Goal: Transaction & Acquisition: Purchase product/service

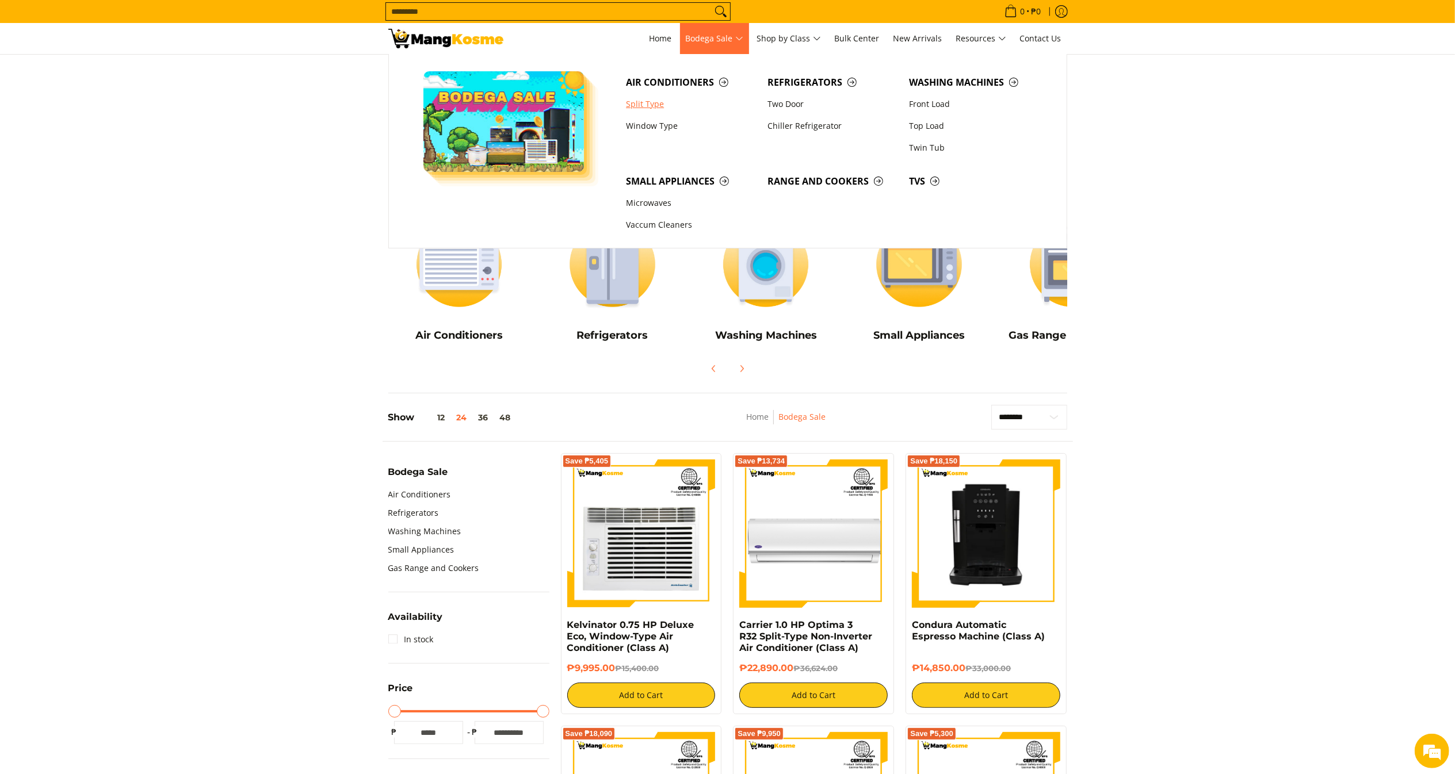
click at [659, 98] on link "Split Type" at bounding box center [691, 104] width 142 height 22
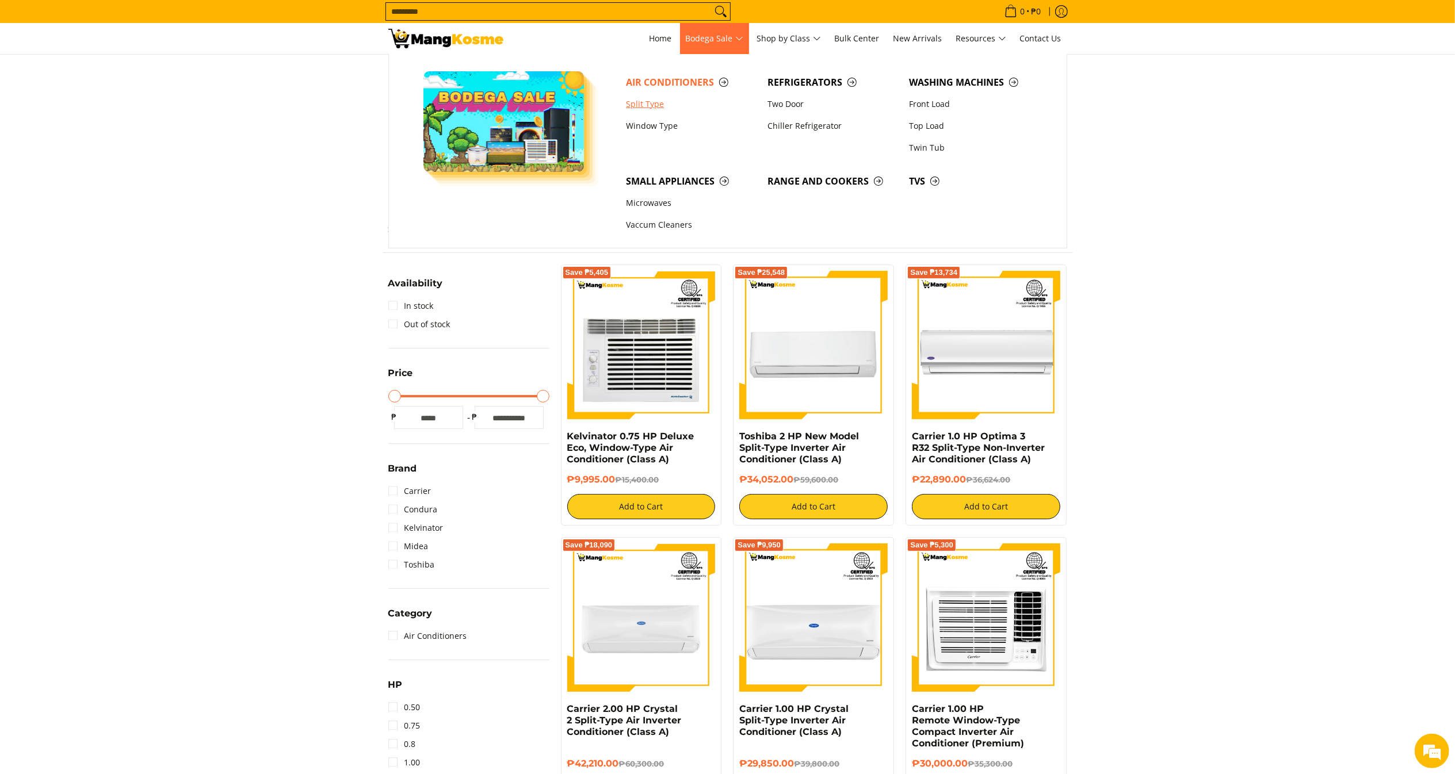
click at [668, 101] on link "Split Type" at bounding box center [691, 104] width 142 height 22
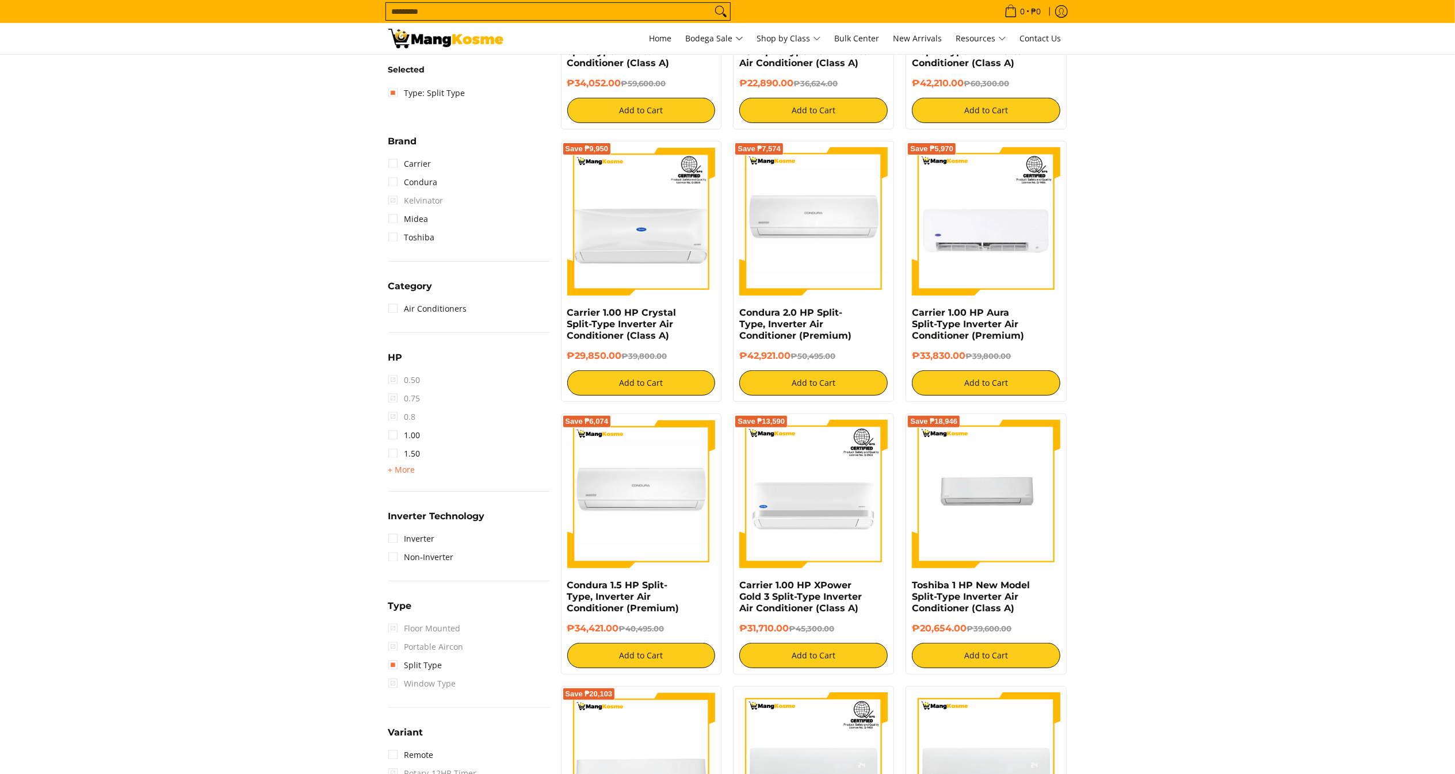
scroll to position [415, 0]
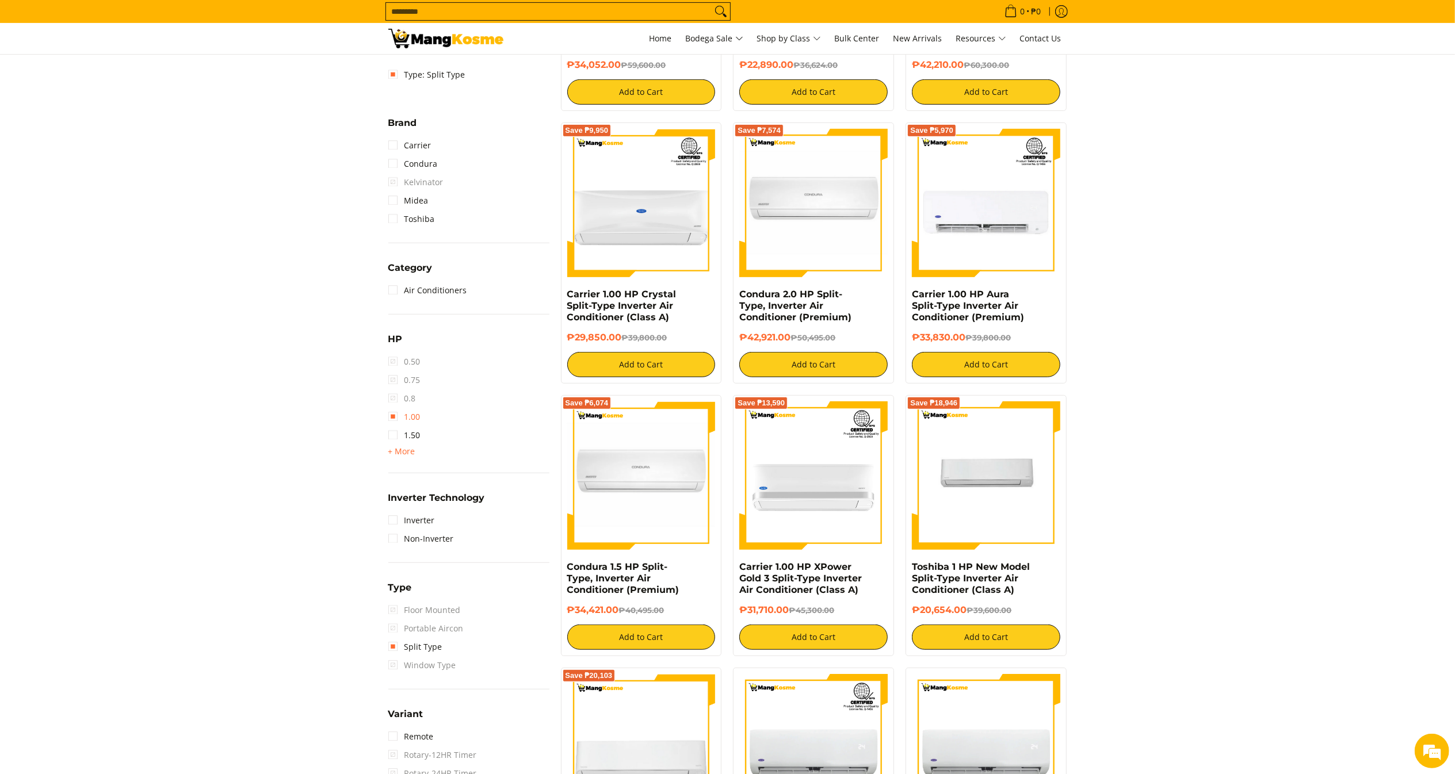
click at [412, 418] on link "1.00" at bounding box center [404, 417] width 32 height 18
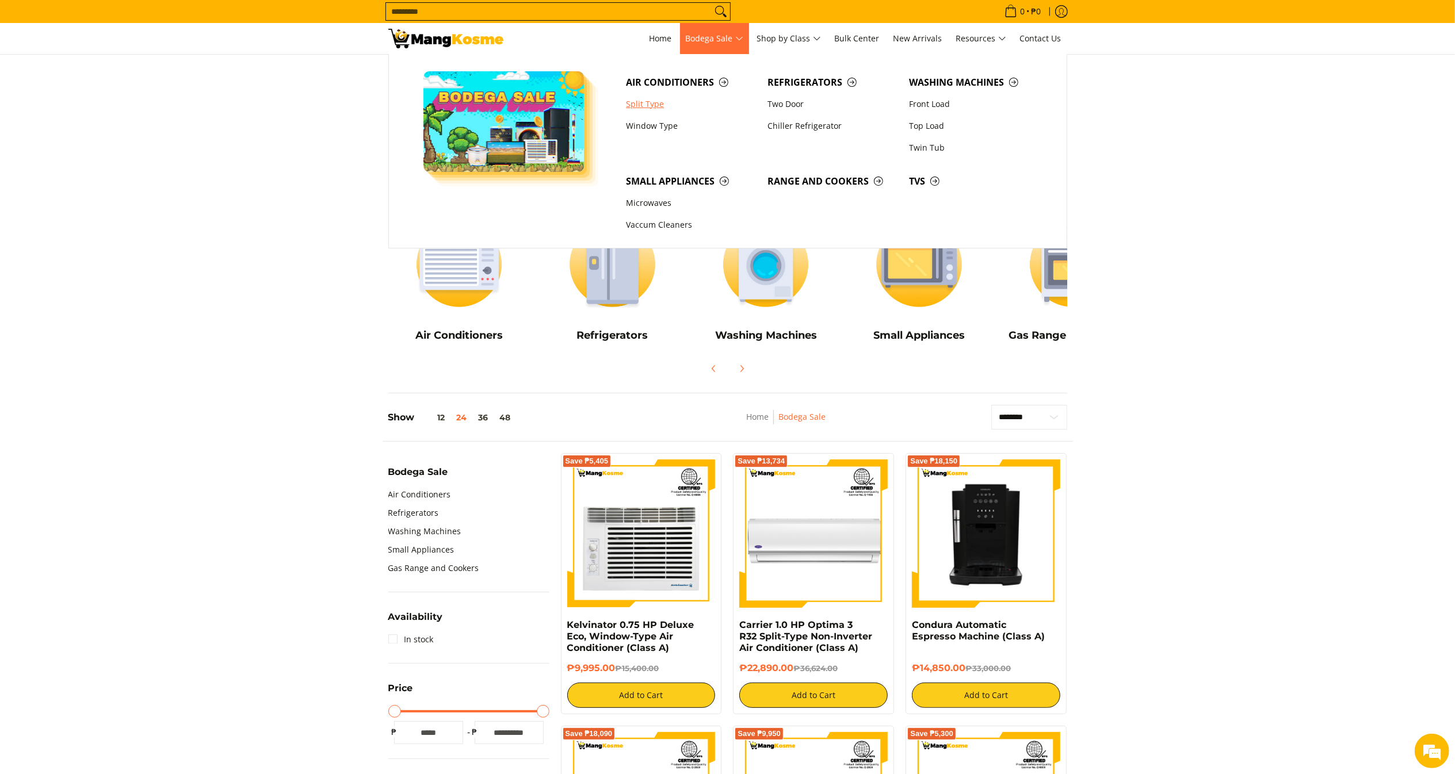
click at [653, 107] on link "Split Type" at bounding box center [691, 104] width 142 height 22
